Goal: Task Accomplishment & Management: Manage account settings

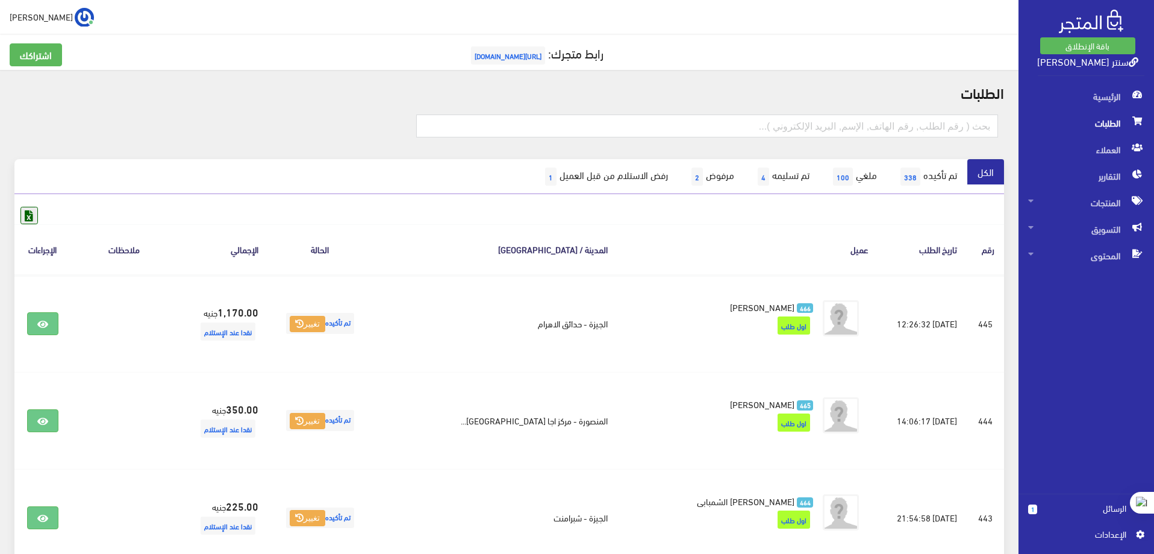
click at [35, 214] on icon at bounding box center [29, 215] width 16 height 16
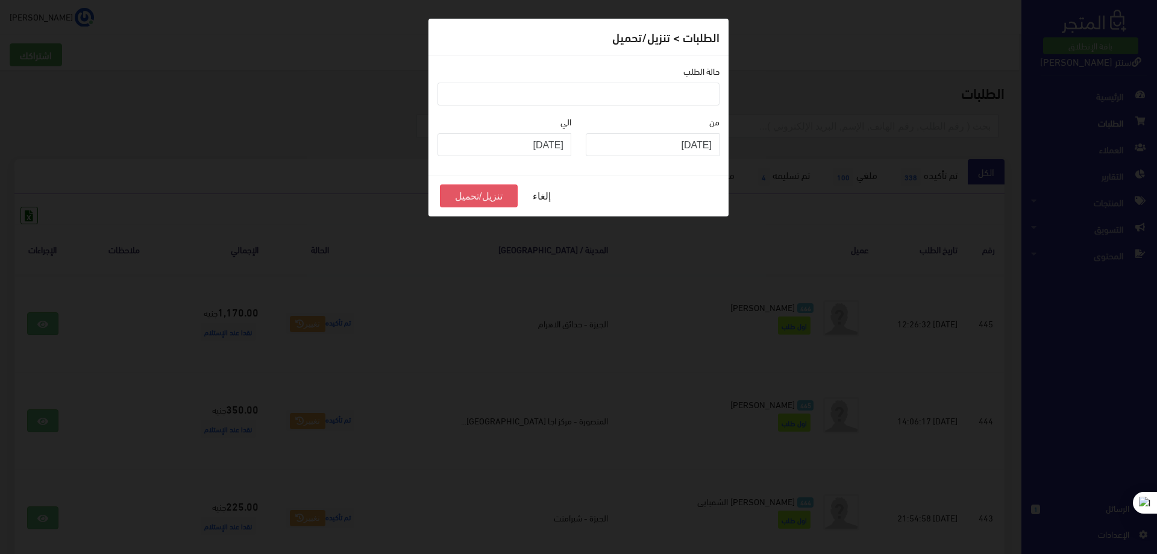
click at [479, 199] on button "تنزيل/تحميل" at bounding box center [479, 195] width 78 height 23
click at [682, 93] on ul at bounding box center [578, 92] width 281 height 19
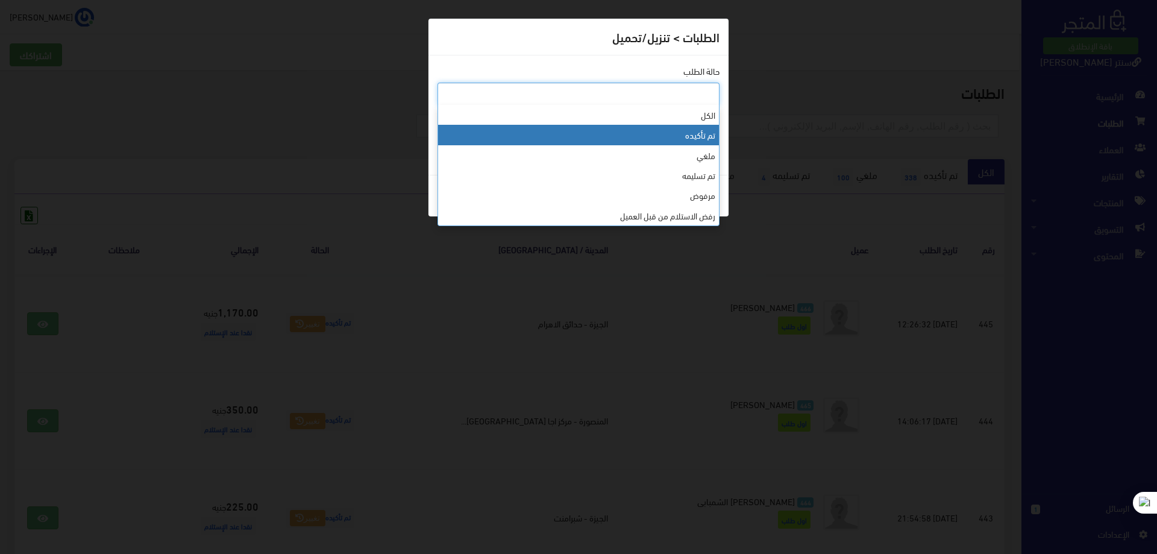
select select "1"
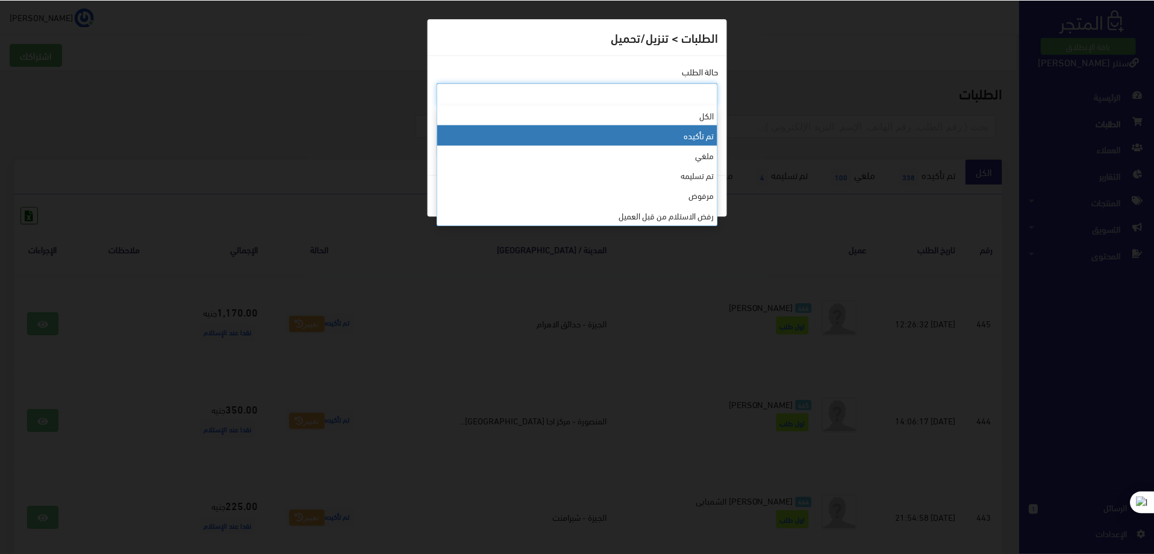
scroll to position [14, 0]
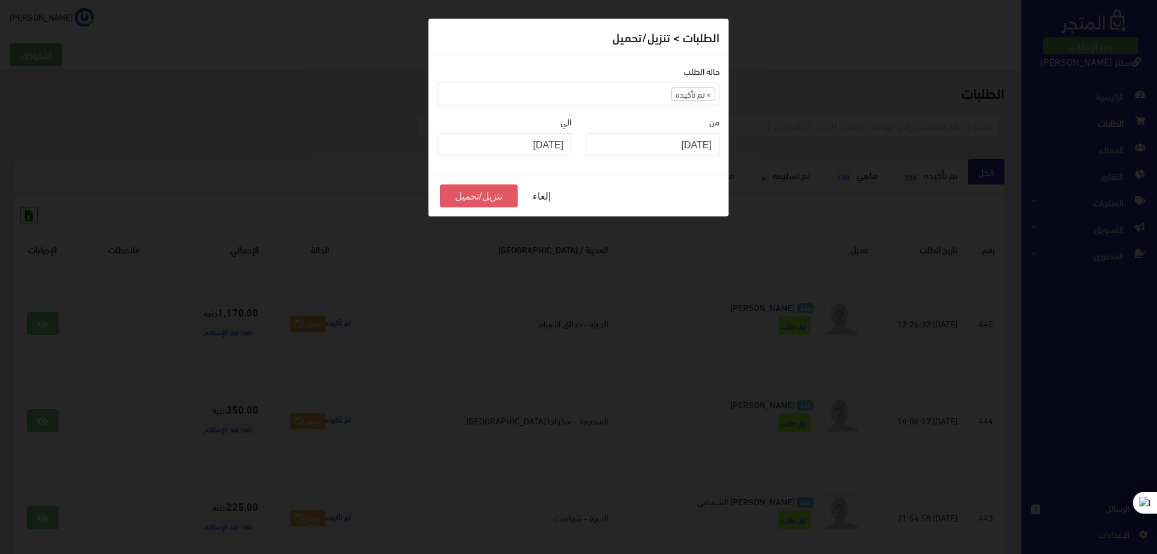
click at [502, 191] on button "تنزيل/تحميل" at bounding box center [479, 195] width 78 height 23
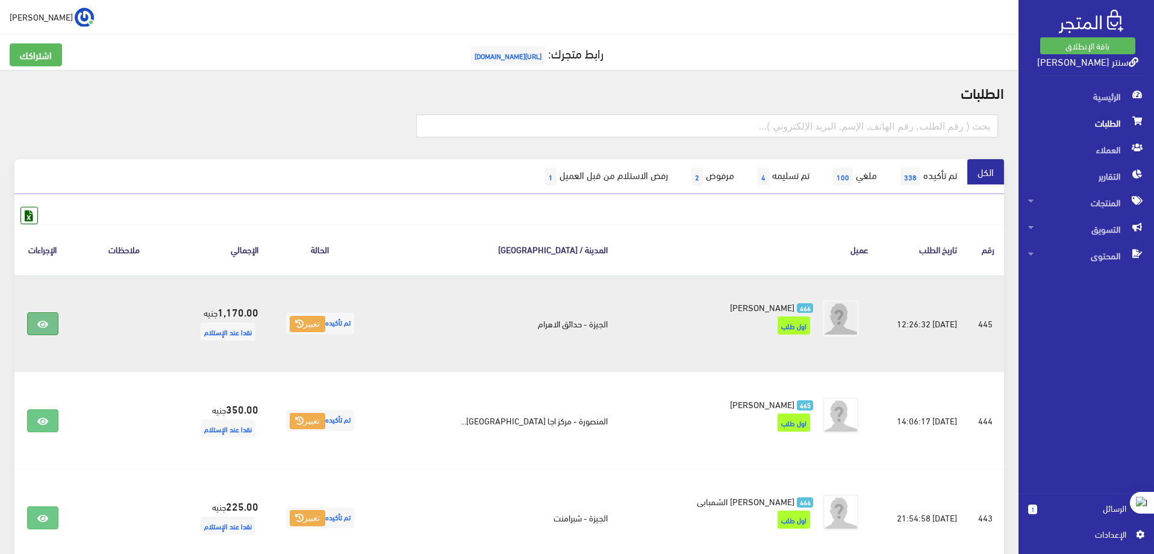
click at [43, 320] on icon at bounding box center [42, 324] width 11 height 10
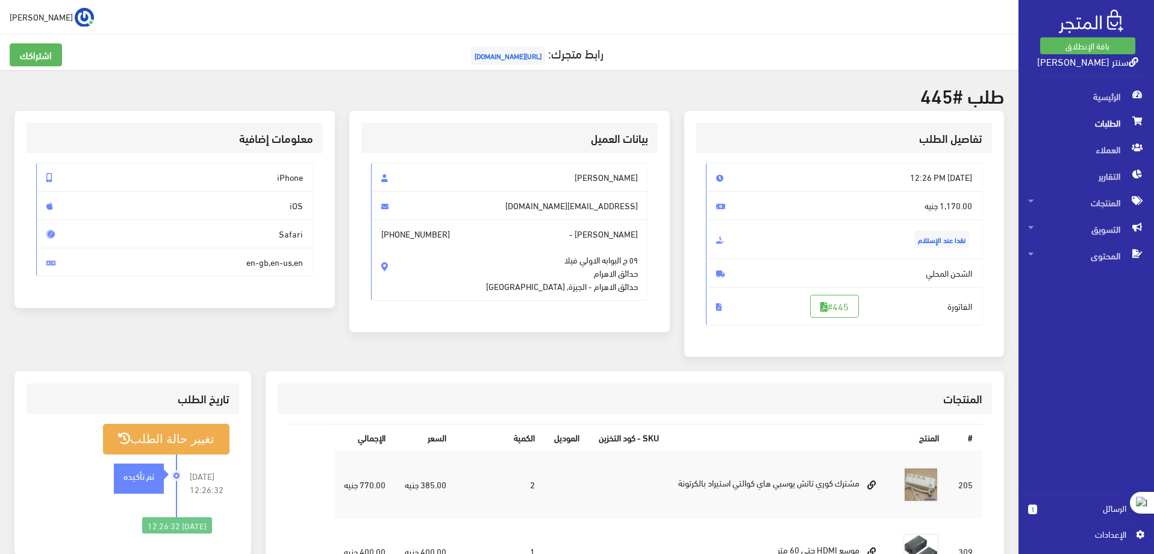
click at [1100, 125] on span "الطلبات" at bounding box center [1086, 123] width 116 height 27
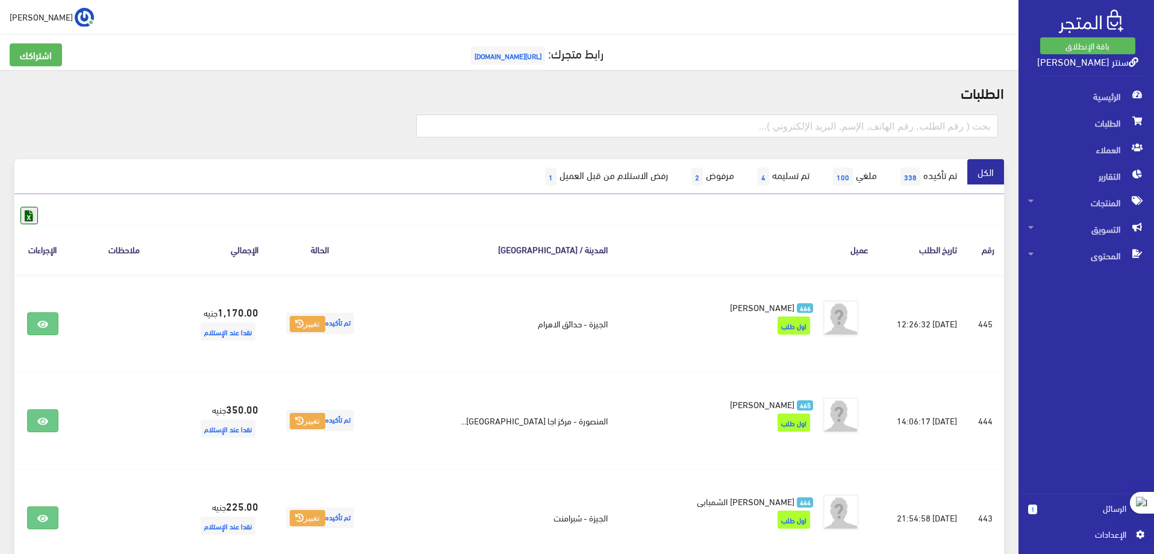
click at [29, 210] on icon at bounding box center [29, 215] width 16 height 16
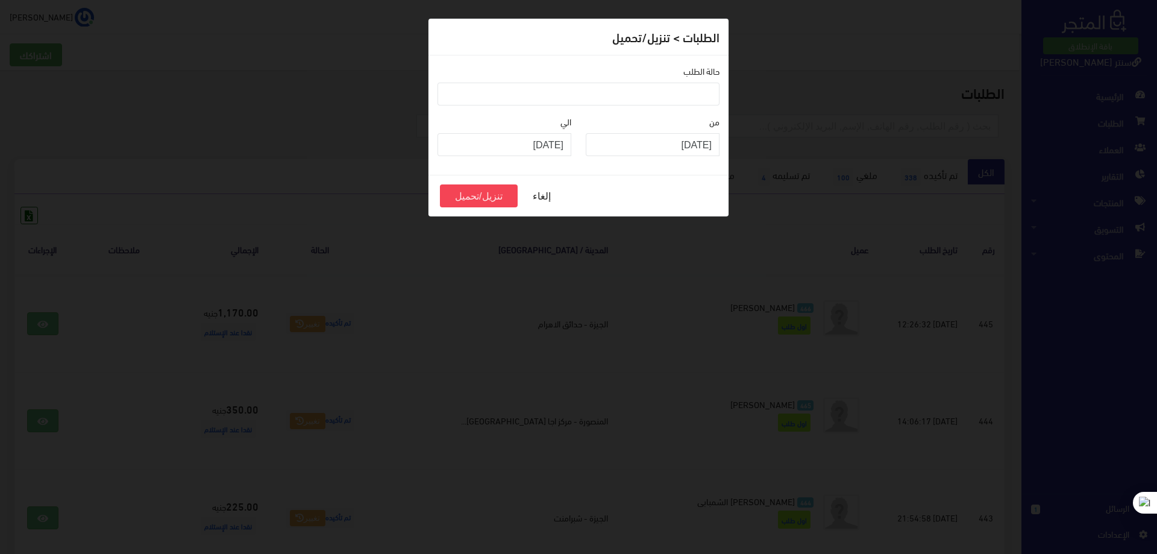
click at [663, 86] on ul at bounding box center [578, 92] width 281 height 19
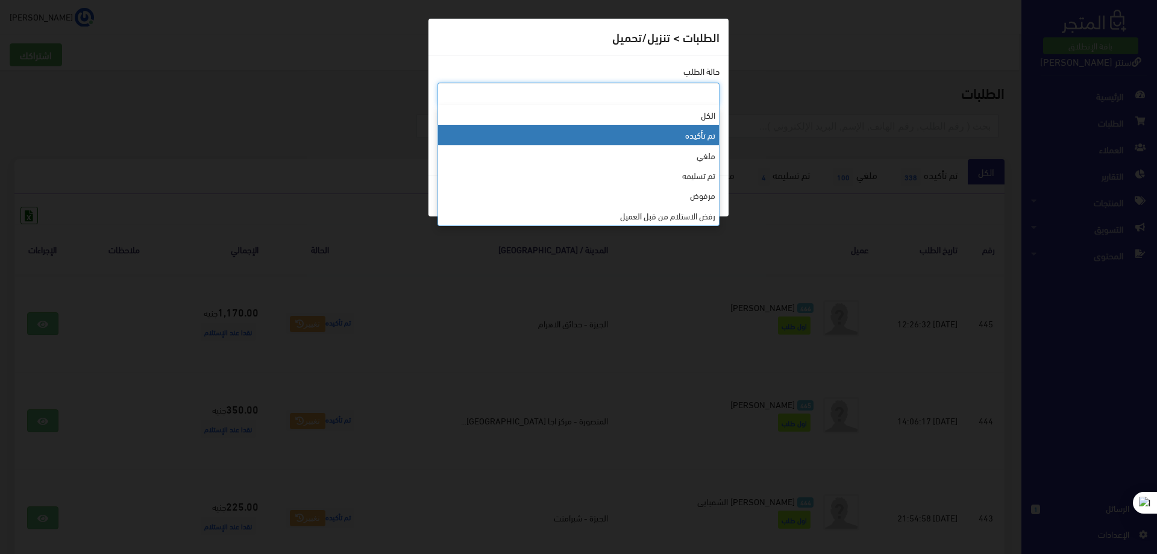
select select "1"
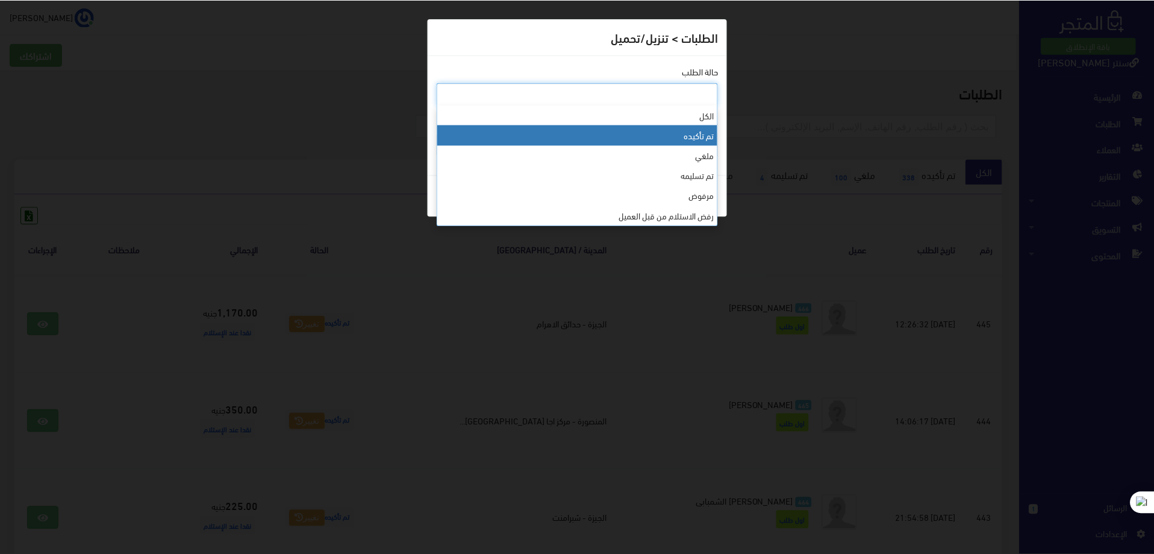
scroll to position [14, 0]
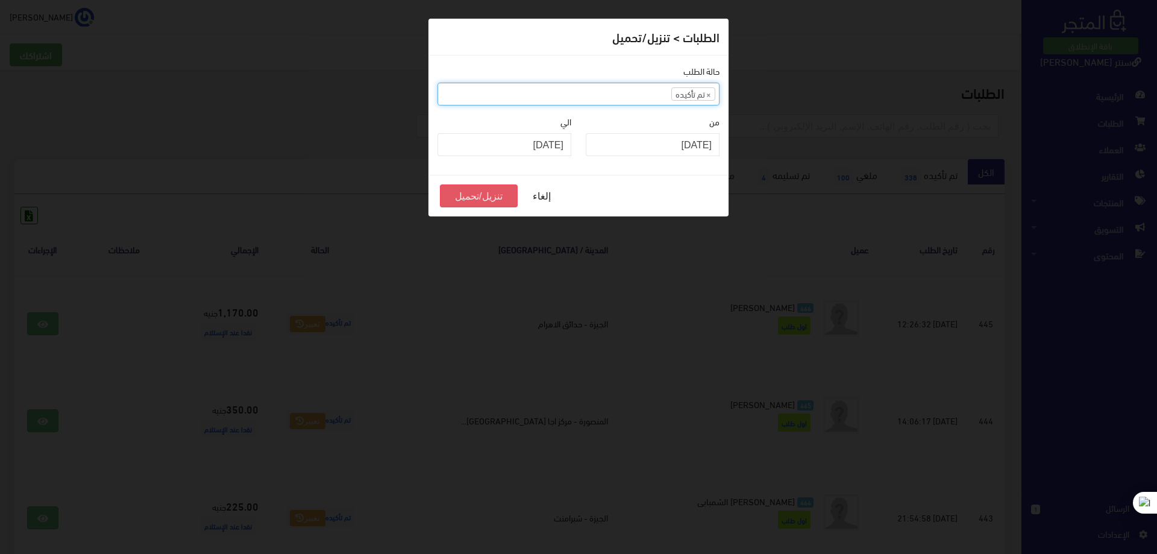
click at [479, 193] on button "تنزيل/تحميل" at bounding box center [479, 195] width 78 height 23
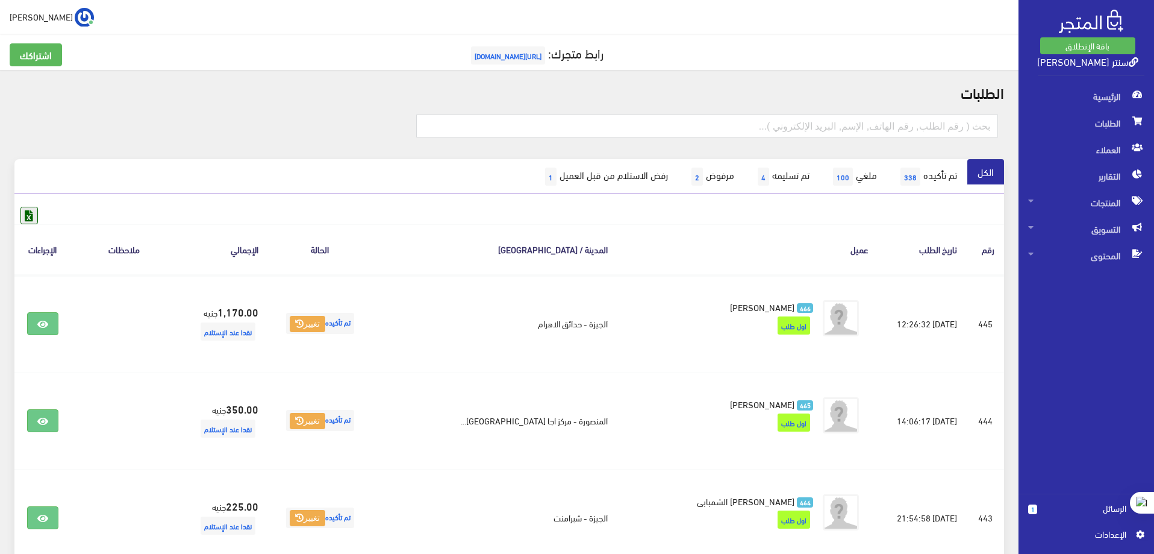
click at [33, 213] on icon at bounding box center [29, 215] width 16 height 16
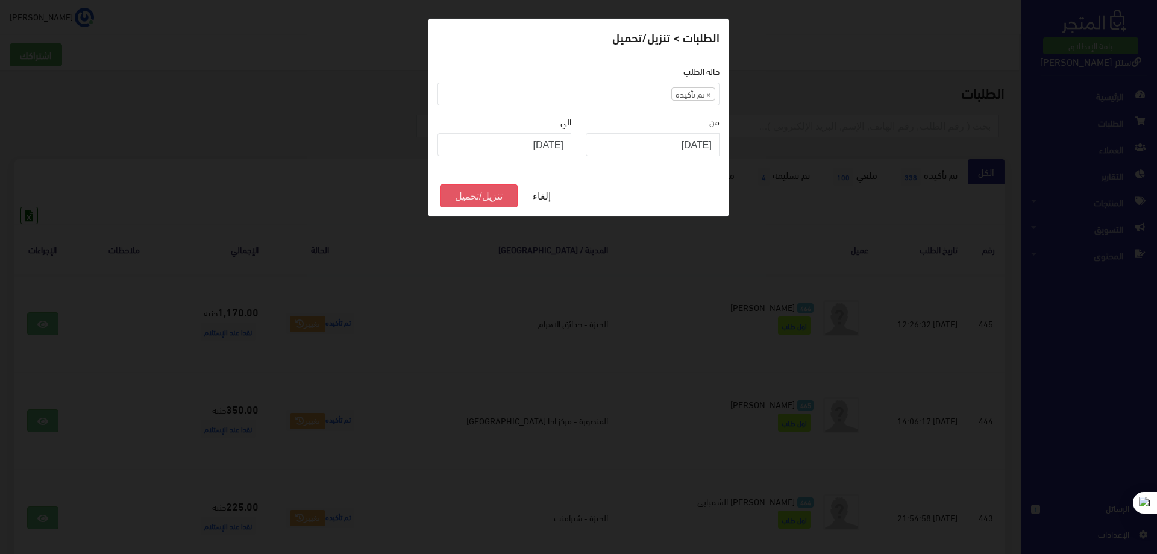
click at [467, 195] on button "تنزيل/تحميل" at bounding box center [479, 195] width 78 height 23
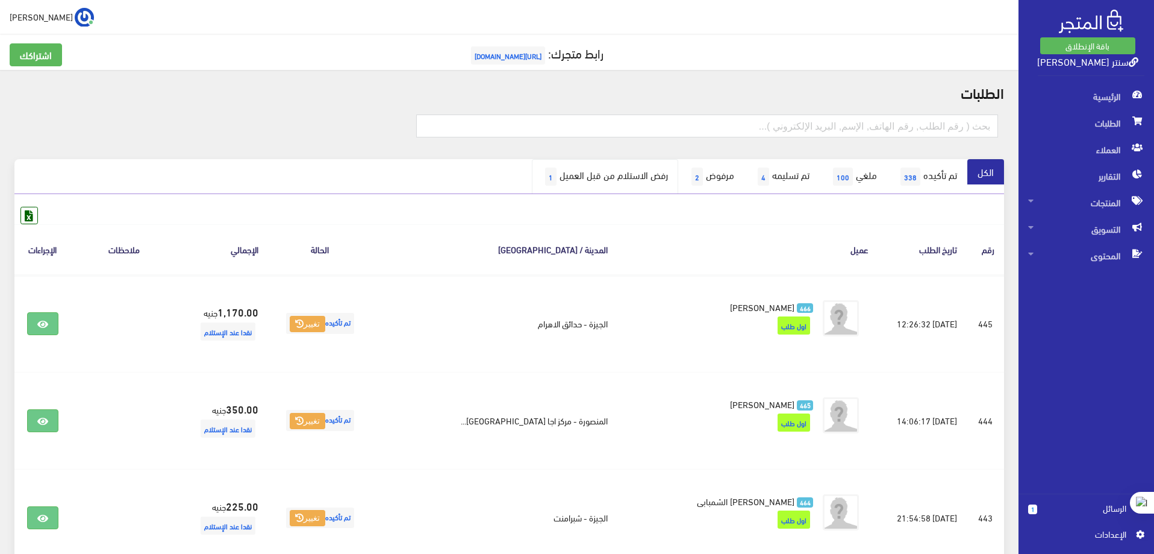
click at [578, 174] on link "رفض الاستلام من قبل العميل 1" at bounding box center [605, 176] width 146 height 35
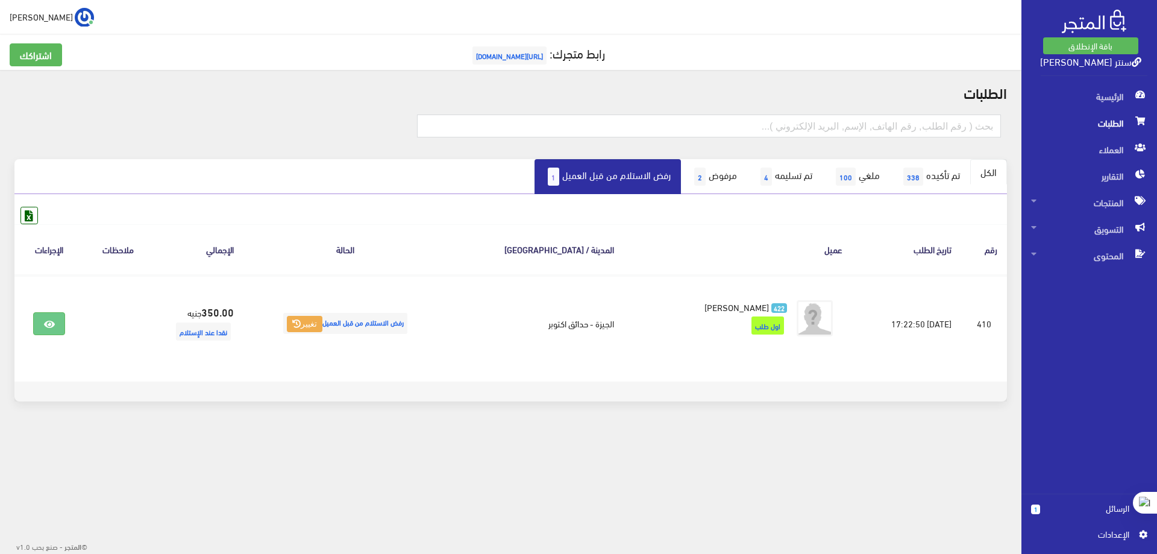
click at [985, 175] on link "الكل" at bounding box center [988, 171] width 37 height 25
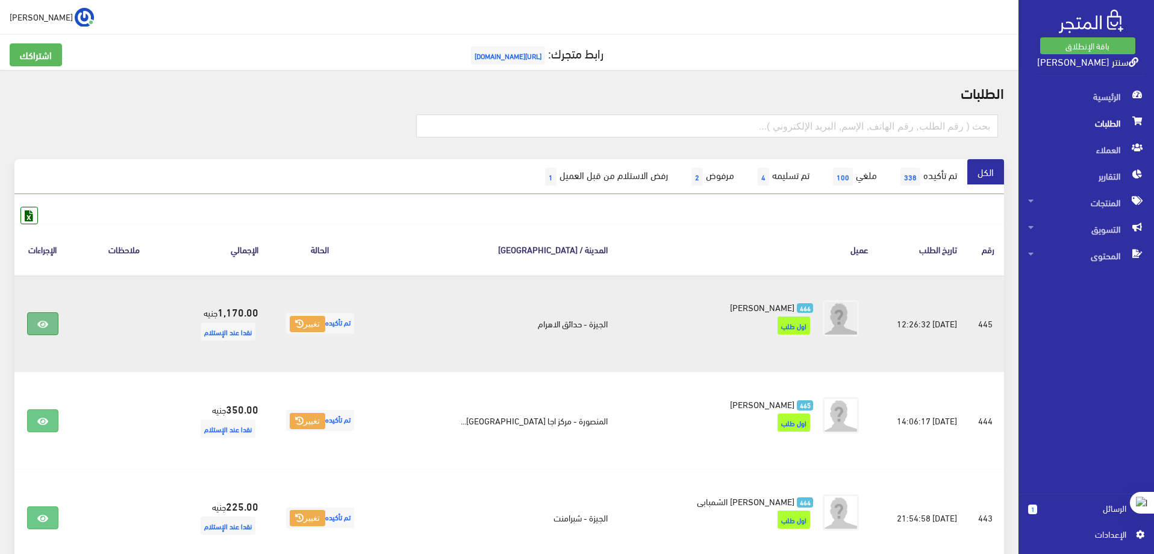
click at [42, 331] on link at bounding box center [42, 323] width 31 height 23
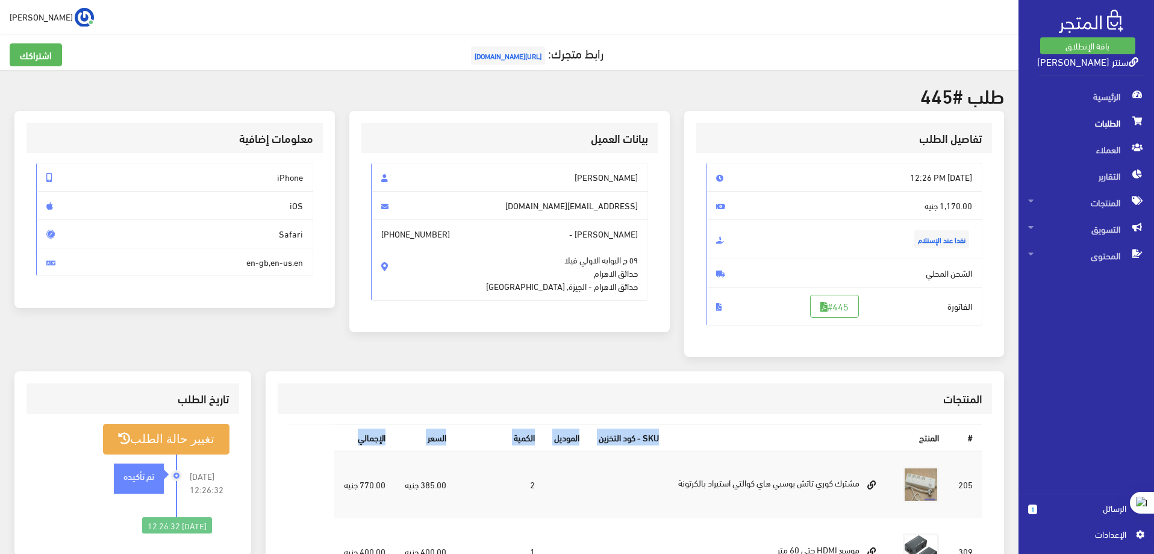
drag, startPoint x: 672, startPoint y: 437, endPoint x: 321, endPoint y: 436, distance: 351.2
drag, startPoint x: 563, startPoint y: 463, endPoint x: 443, endPoint y: 457, distance: 120.0
click at [563, 464] on td at bounding box center [567, 484] width 45 height 67
drag, startPoint x: 337, startPoint y: 439, endPoint x: 710, endPoint y: 431, distance: 373.5
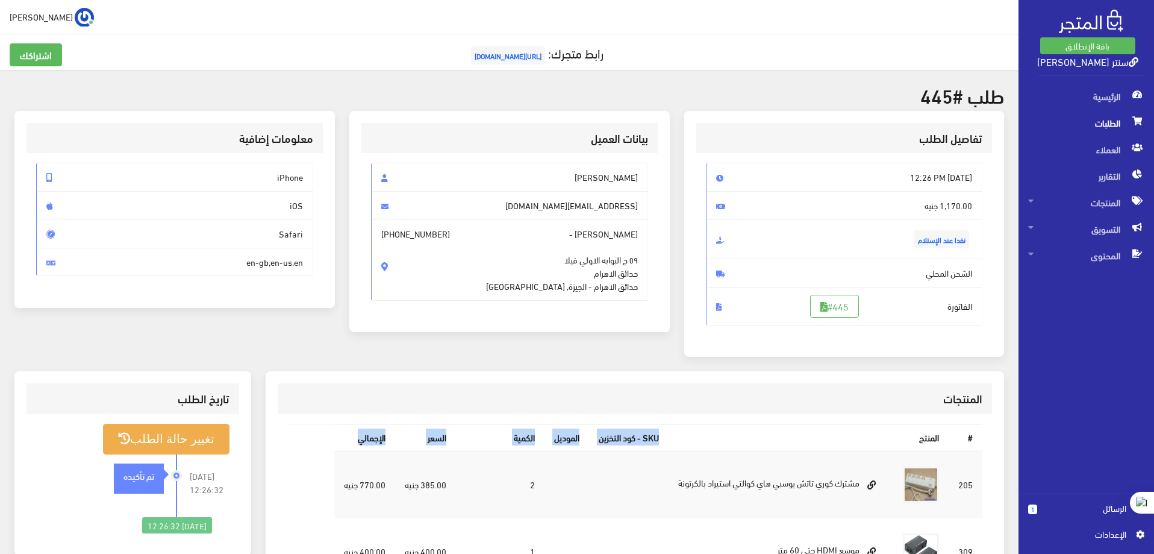
click at [710, 431] on tr "# المنتج SKU - كود التخزين الموديل الكمية السعر اﻹجمالي" at bounding box center [658, 437] width 648 height 26
click at [713, 431] on th "المنتج" at bounding box center [809, 437] width 280 height 26
